Goal: Navigation & Orientation: Find specific page/section

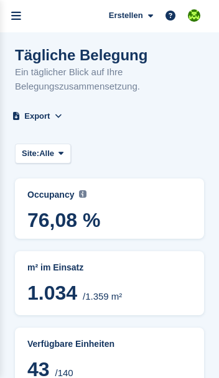
click at [17, 19] on icon "menu" at bounding box center [16, 16] width 10 height 11
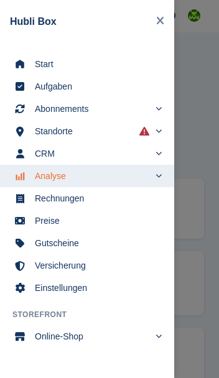
click at [42, 67] on span "Start" at bounding box center [95, 63] width 121 height 17
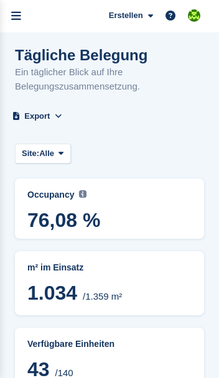
click at [21, 14] on link "menu" at bounding box center [16, 16] width 32 height 32
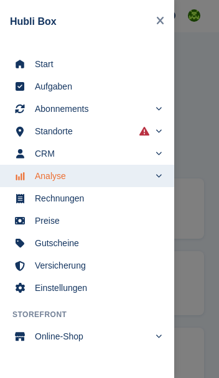
click at [42, 70] on span "Start" at bounding box center [95, 63] width 121 height 17
